Goal: Find specific page/section: Find specific page/section

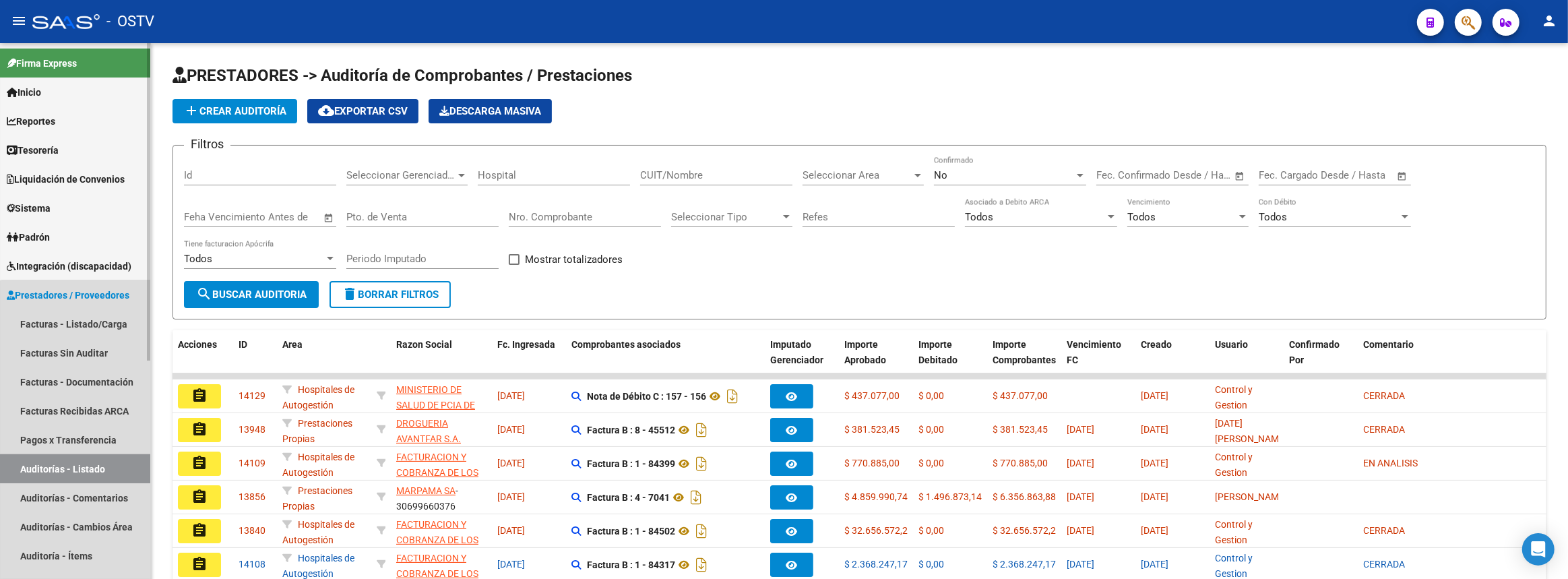
click at [85, 470] on link "Auditorías - Listado" at bounding box center [75, 469] width 150 height 29
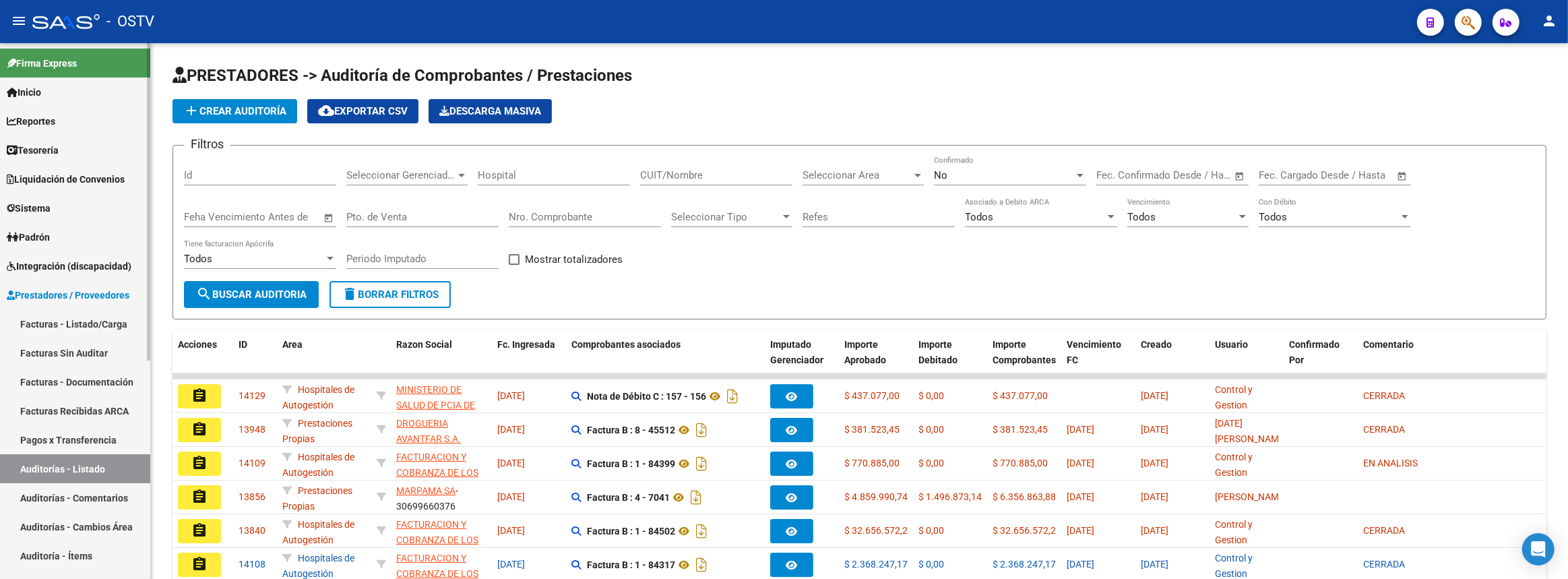
click at [93, 437] on link "Pagos x Transferencia" at bounding box center [75, 440] width 150 height 29
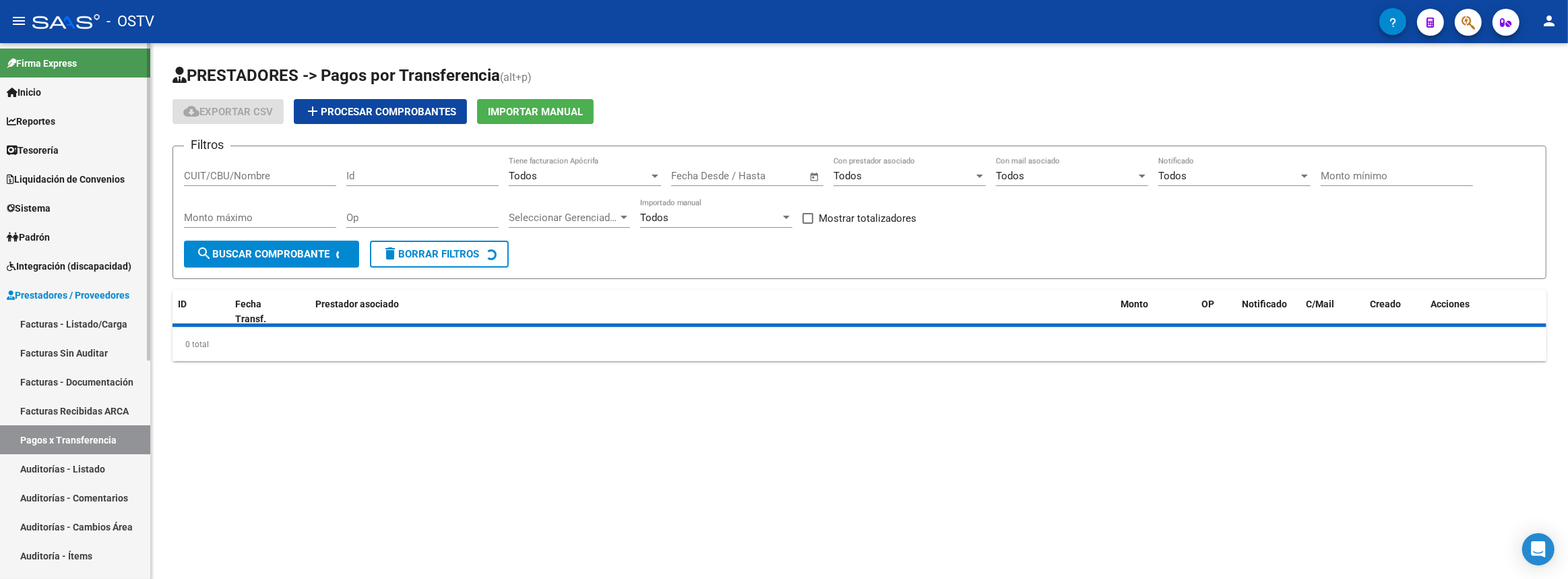
click at [92, 462] on link "Auditorías - Listado" at bounding box center [75, 469] width 150 height 29
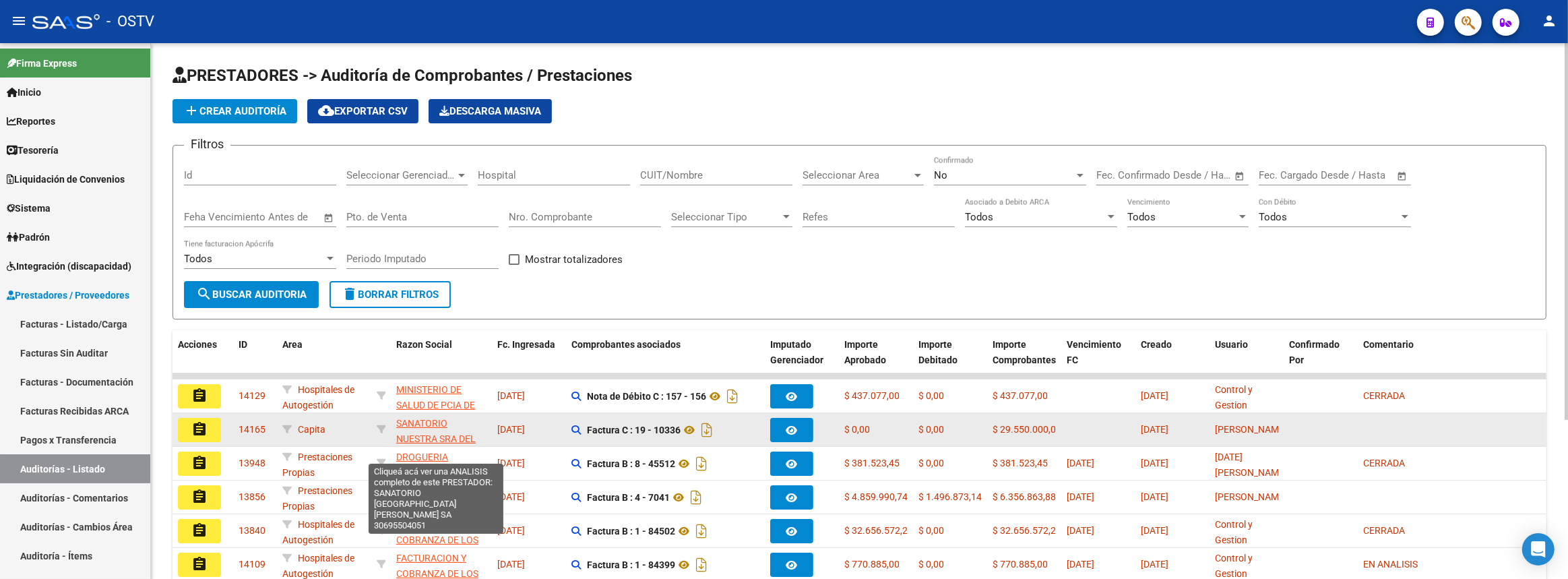
click at [412, 422] on span "SANATORIO NUESTRA SRA DEL PILAR SA" at bounding box center [436, 439] width 80 height 42
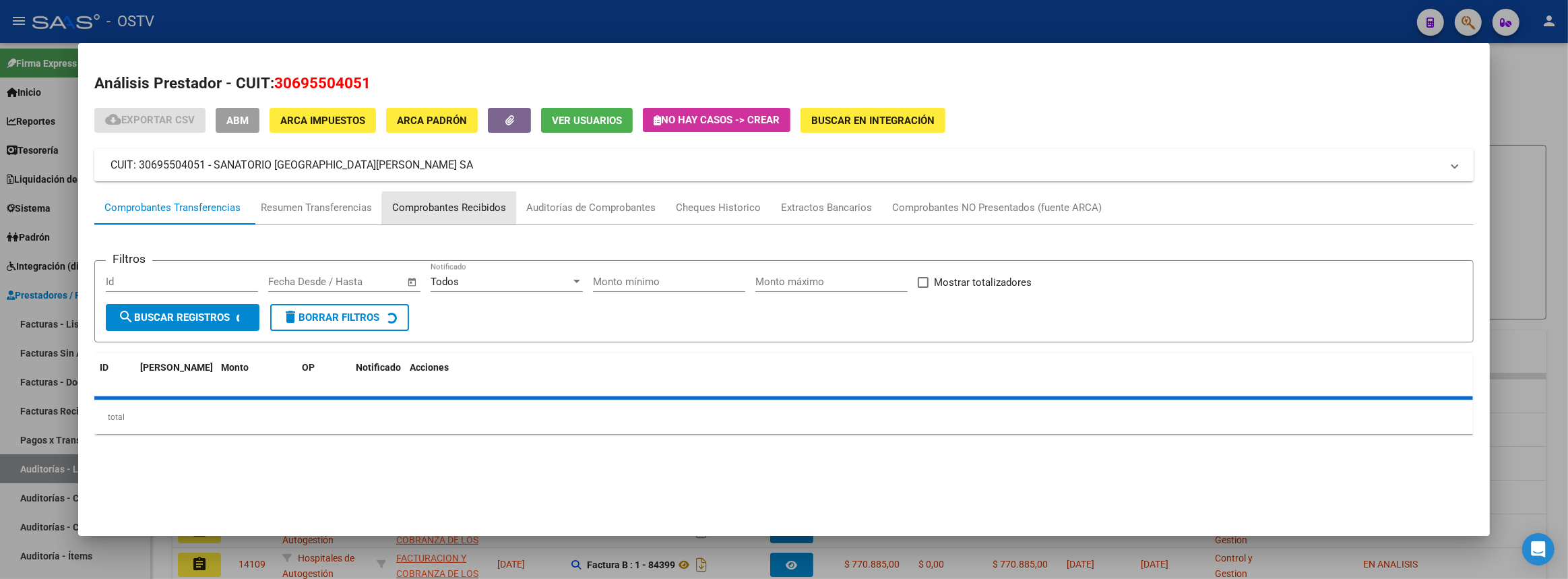
click at [476, 216] on div "Comprobantes Recibidos" at bounding box center [449, 208] width 134 height 33
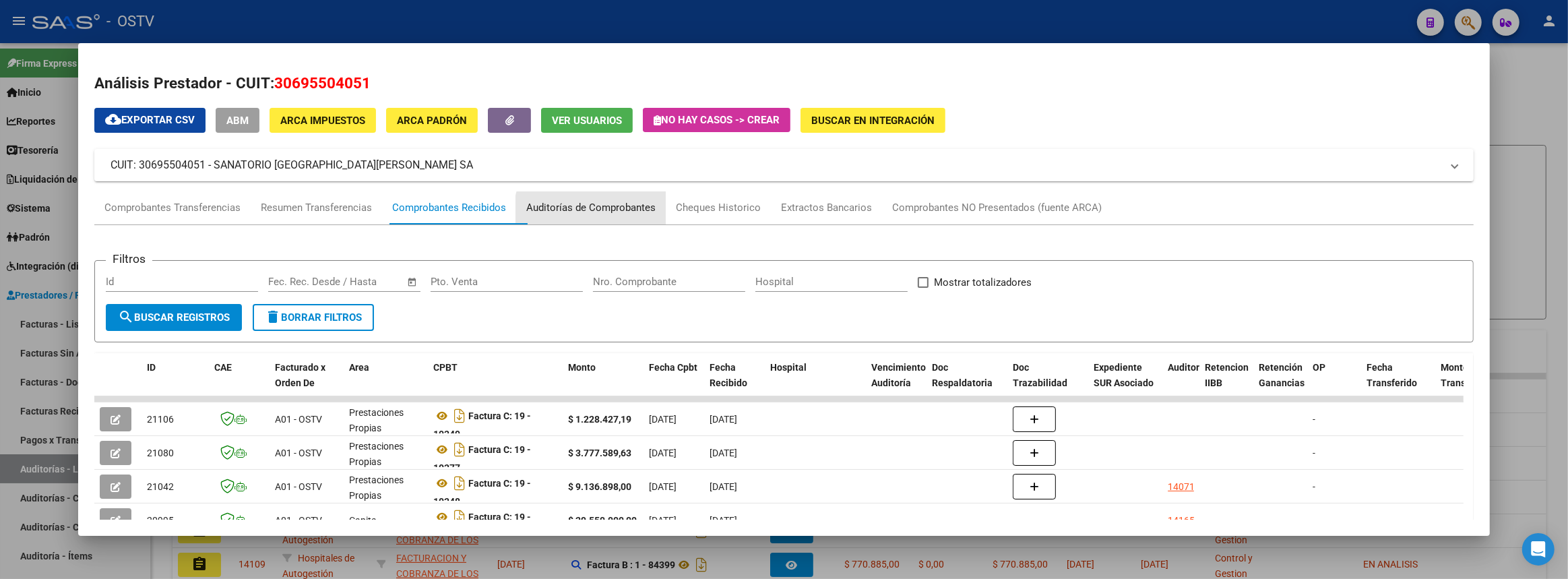
click at [608, 212] on div "Auditorías de Comprobantes" at bounding box center [591, 208] width 129 height 15
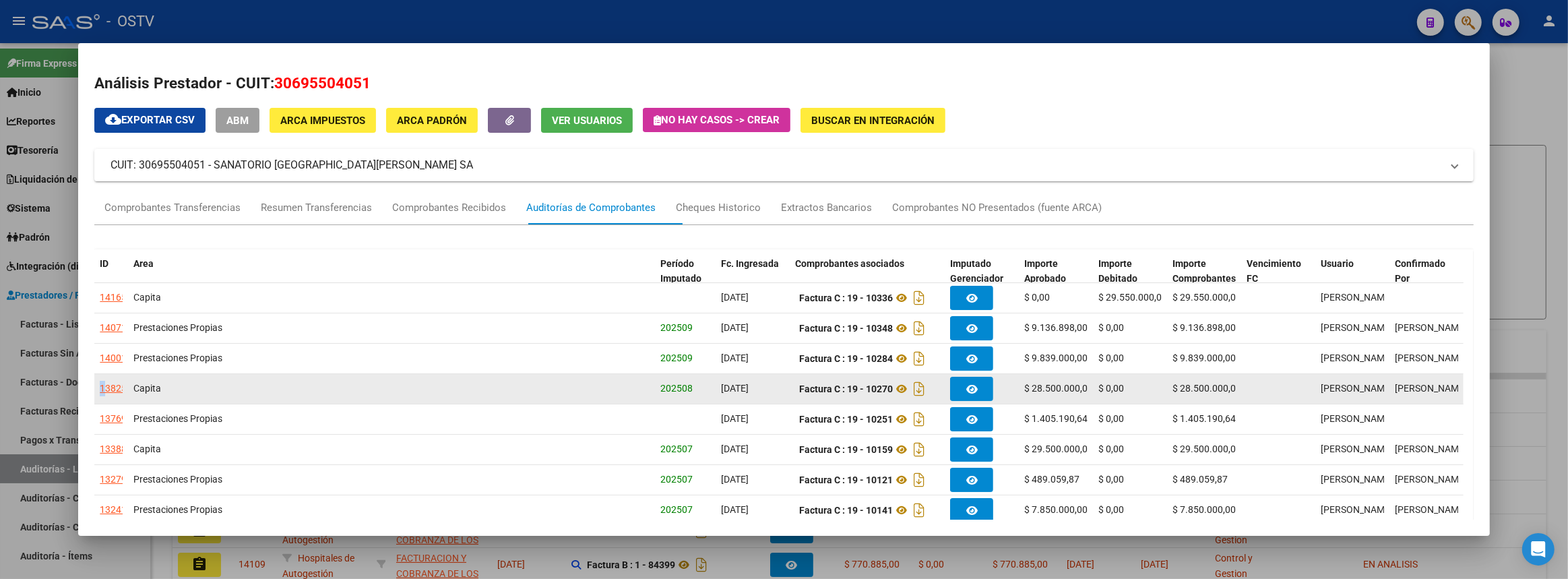
click at [102, 388] on div "13825" at bounding box center [113, 388] width 27 height 15
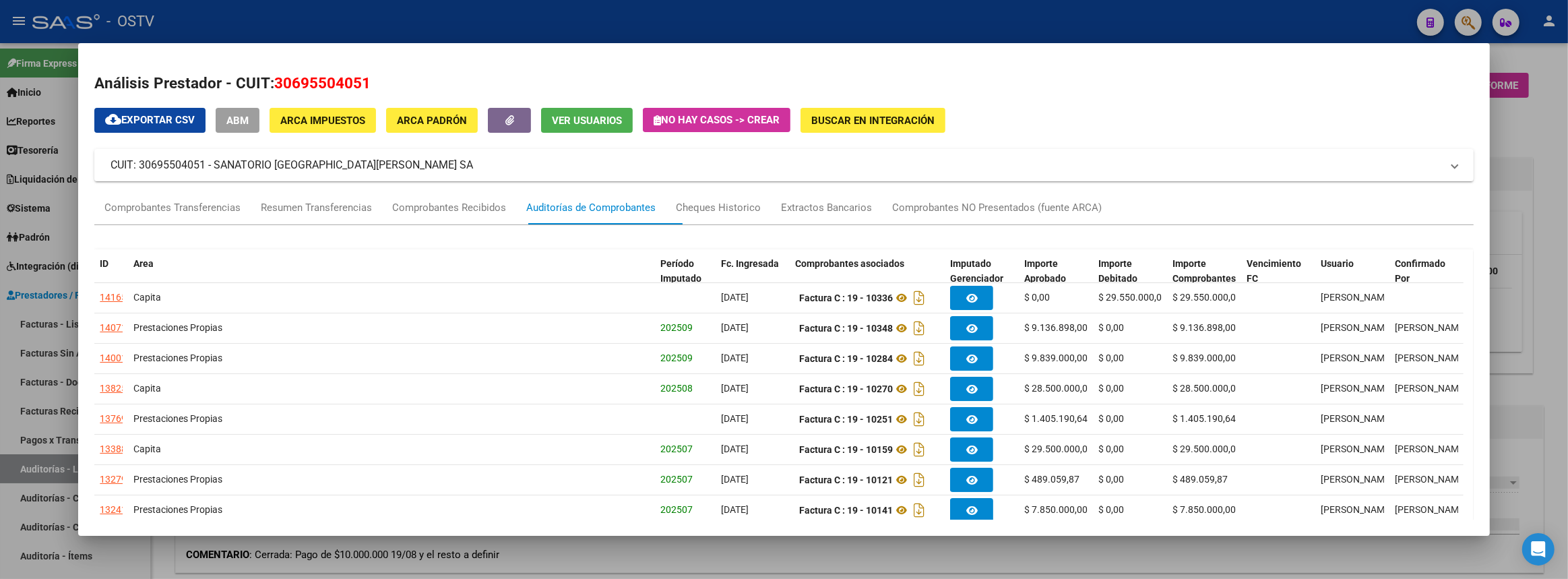
click at [1528, 312] on div at bounding box center [784, 289] width 1568 height 579
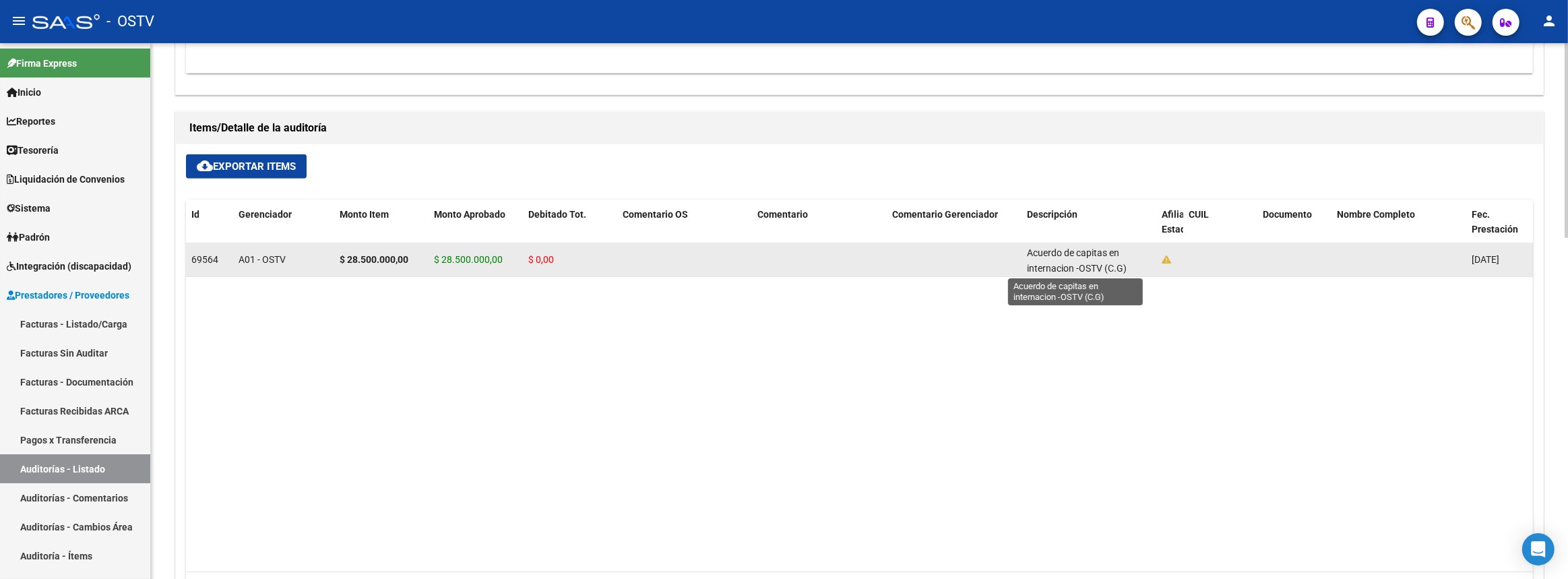
scroll to position [2, 0]
drag, startPoint x: 1025, startPoint y: 249, endPoint x: 1125, endPoint y: 266, distance: 101.4
click at [1125, 266] on datatable-body-cell "Acuerdo de capitas en internacion -OSTV (C.G)" at bounding box center [1088, 260] width 135 height 33
